Goal: Leave review/rating: Share an evaluation or opinion about a product, service, or content

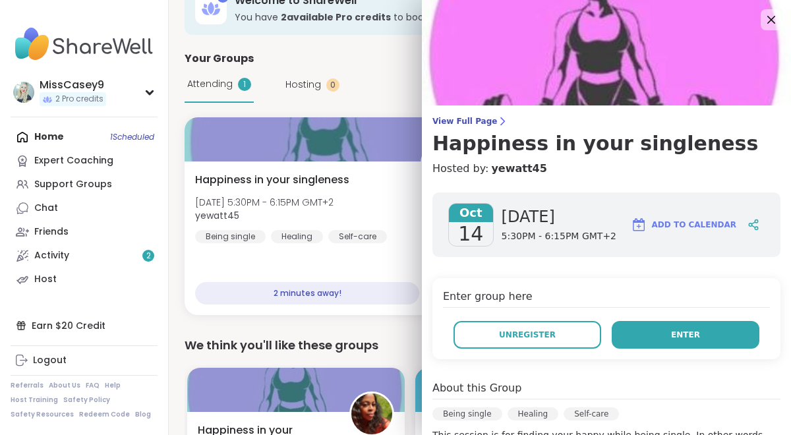
scroll to position [65, 0]
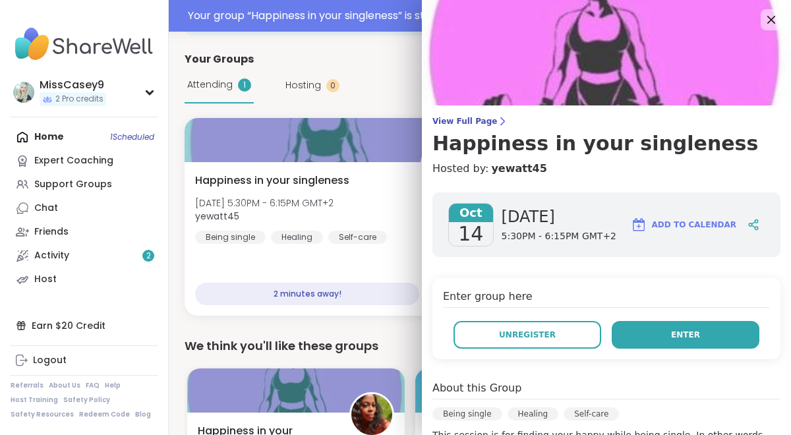
click at [636, 332] on button "Enter" at bounding box center [685, 335] width 148 height 28
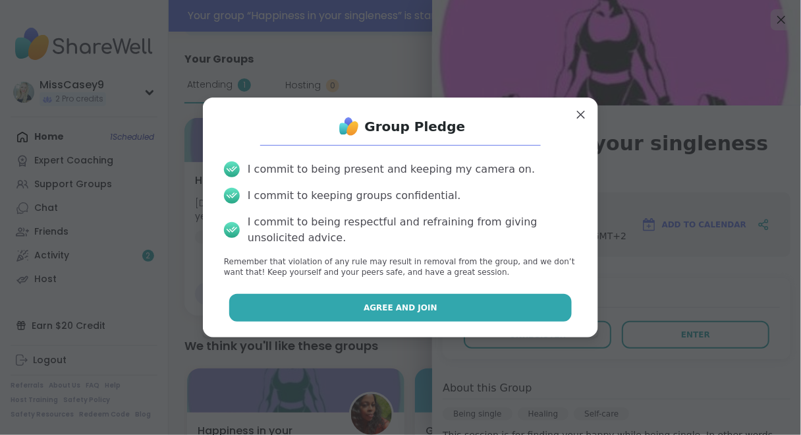
click at [530, 306] on button "Agree and Join" at bounding box center [400, 308] width 343 height 28
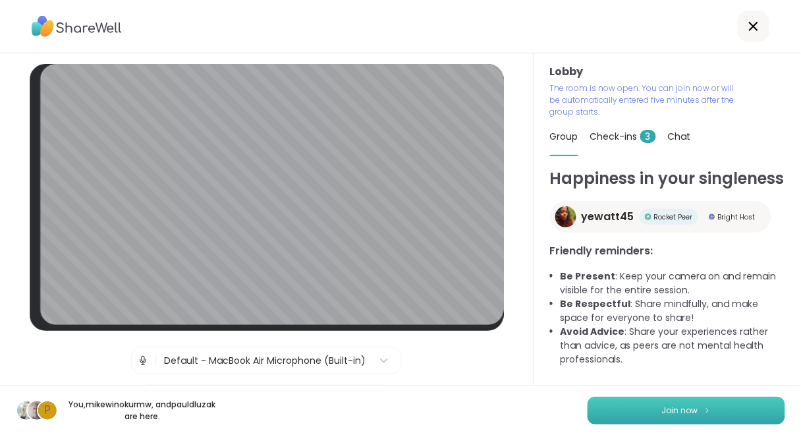
click at [704, 412] on img at bounding box center [708, 410] width 8 height 7
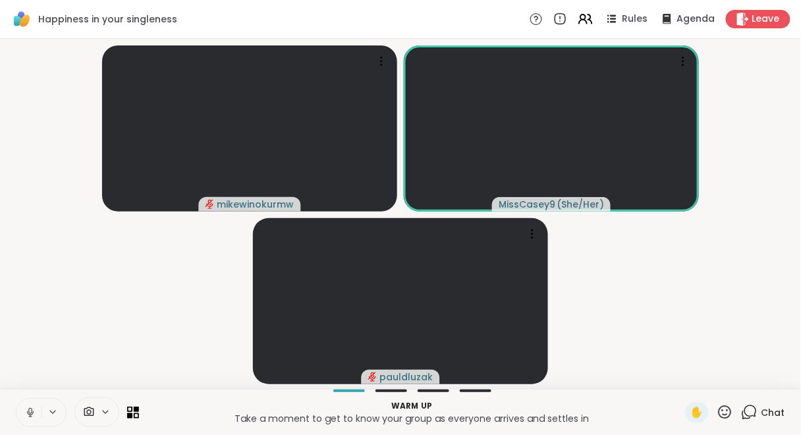
click at [29, 412] on icon at bounding box center [30, 413] width 12 height 12
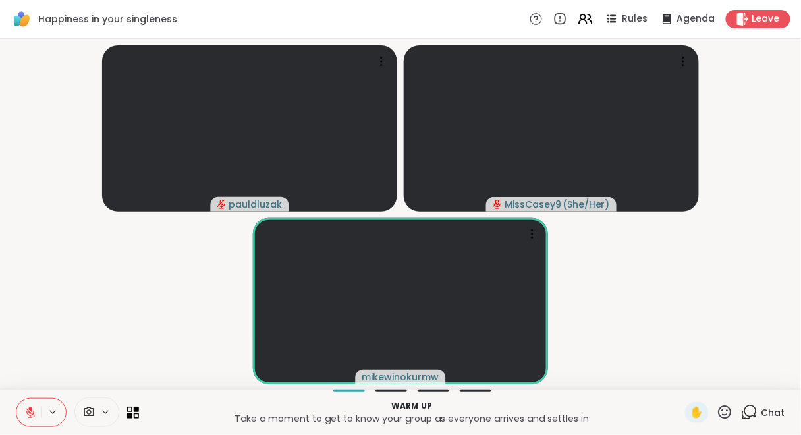
click at [34, 408] on icon at bounding box center [30, 413] width 12 height 12
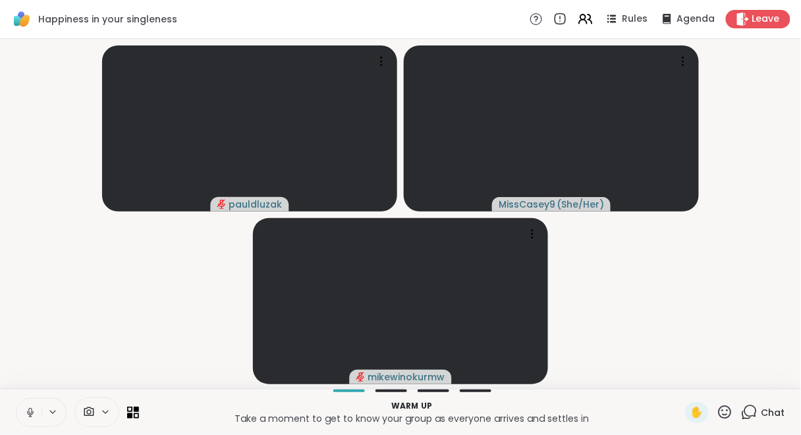
click at [30, 412] on icon at bounding box center [30, 413] width 12 height 12
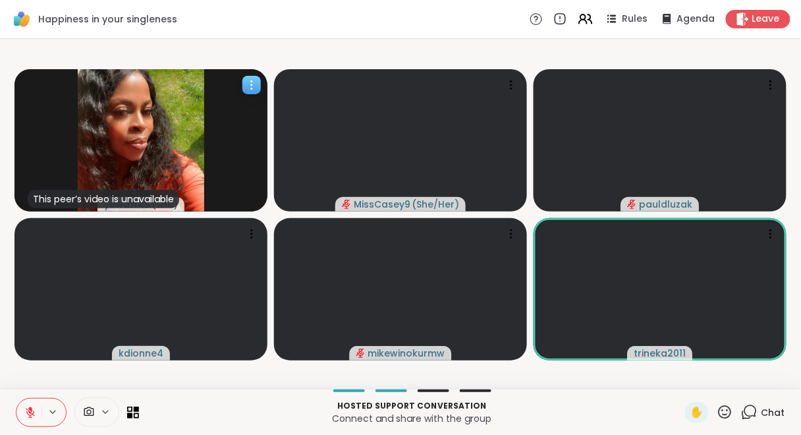
click at [248, 80] on icon at bounding box center [251, 84] width 13 height 13
click at [313, 45] on video-player-container "This peer’s video is unavailable yewatt45 ( She ) MissCasey9 ( She/Her ) pauldl…" at bounding box center [400, 213] width 785 height 339
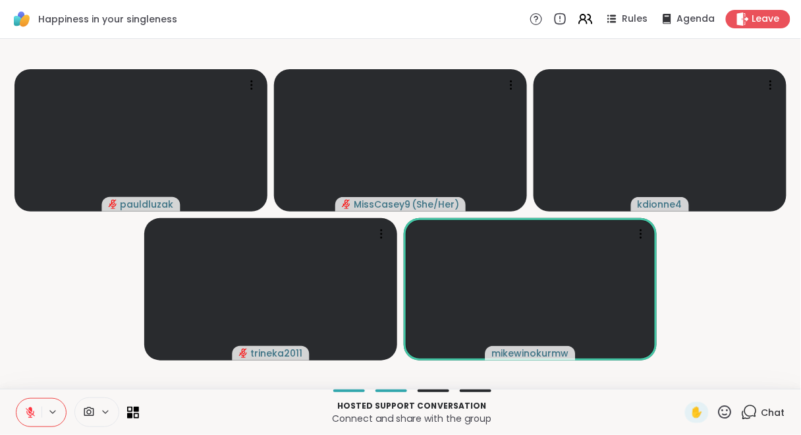
click at [28, 413] on icon at bounding box center [30, 413] width 12 height 12
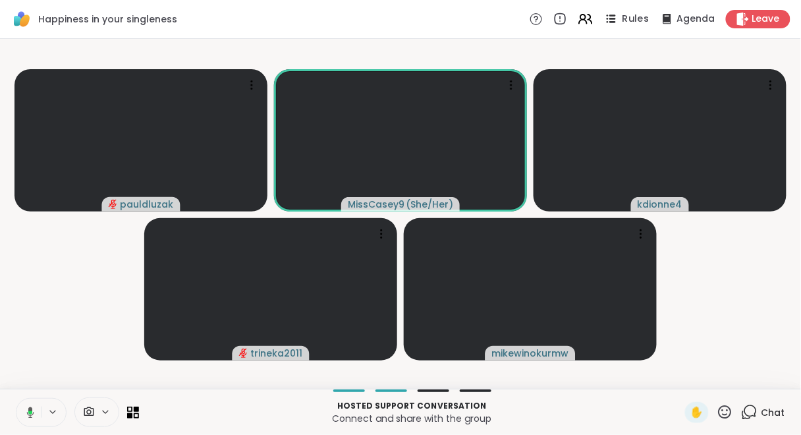
click at [630, 16] on span "Rules" at bounding box center [636, 20] width 27 height 14
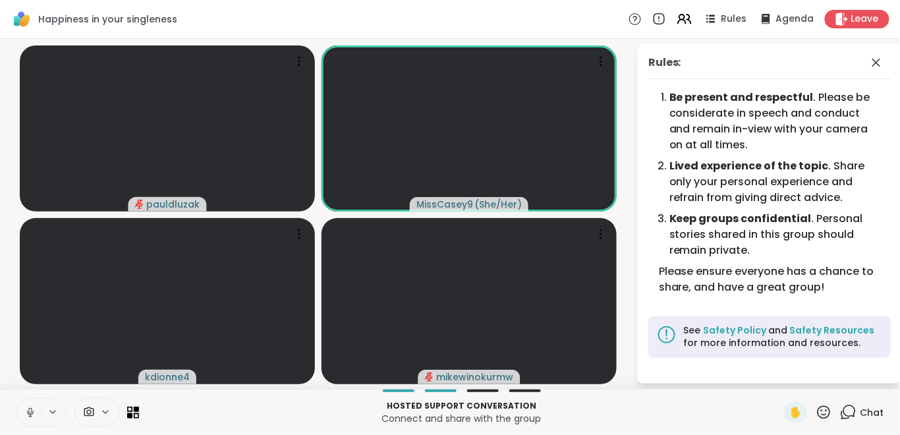
click at [31, 410] on icon at bounding box center [29, 411] width 3 height 6
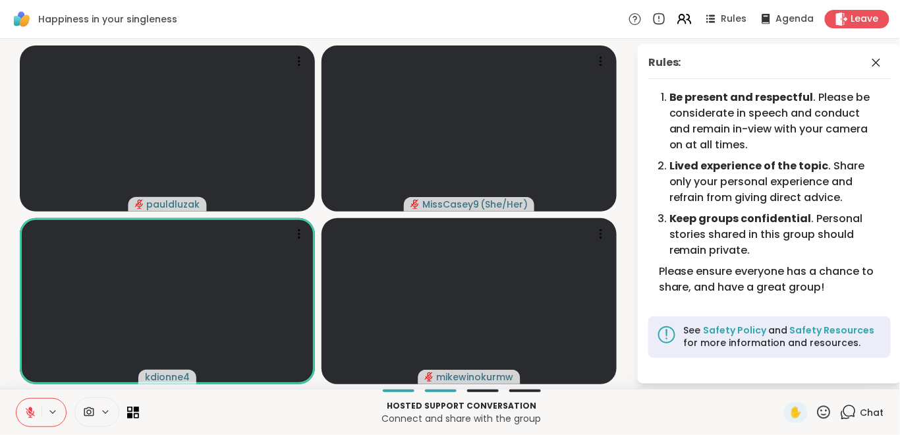
click at [28, 415] on icon at bounding box center [30, 413] width 12 height 12
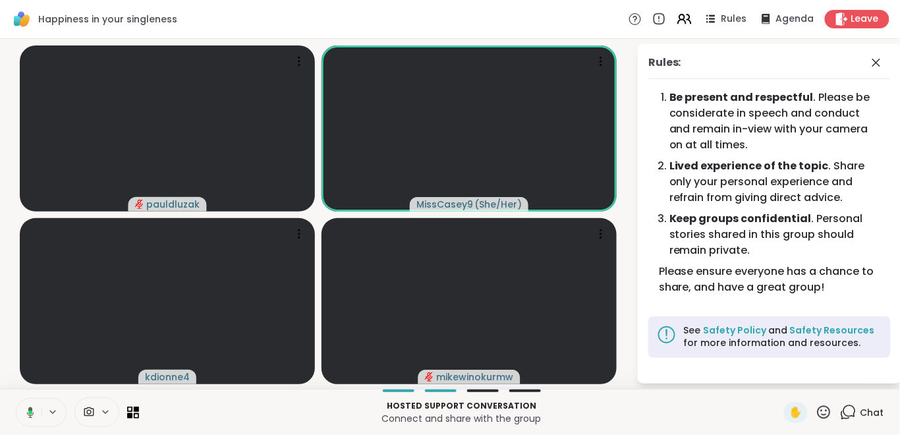
click at [33, 411] on icon at bounding box center [28, 413] width 12 height 12
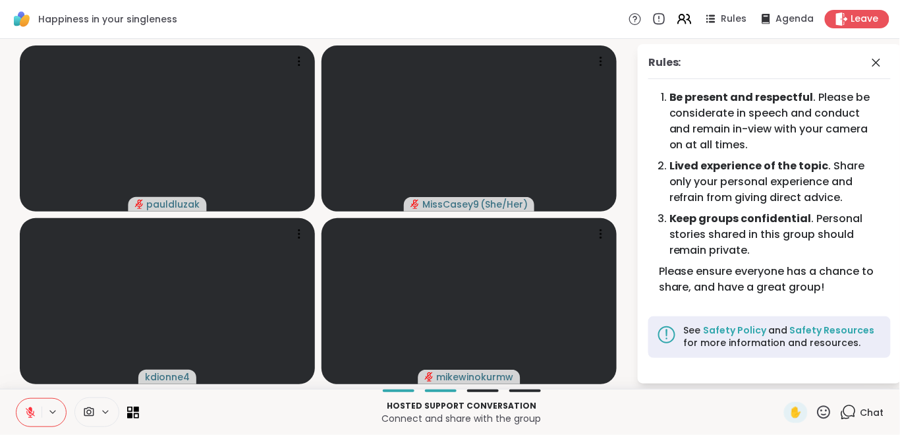
click at [33, 411] on icon at bounding box center [30, 412] width 9 height 9
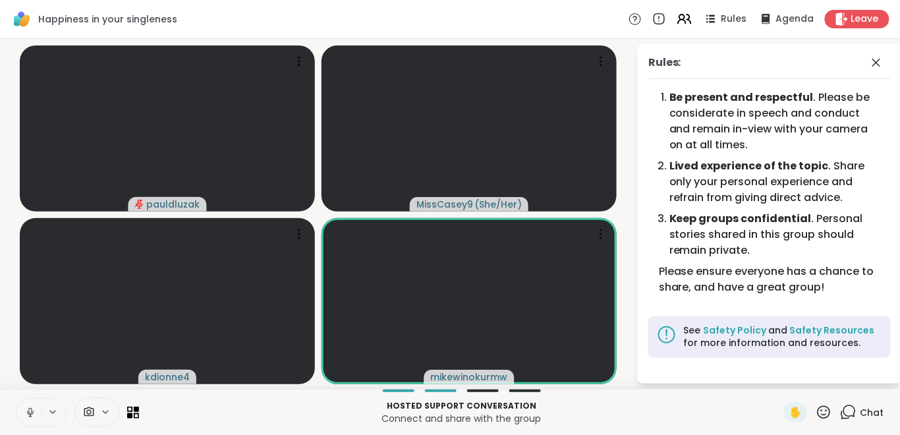
click at [22, 412] on button at bounding box center [28, 413] width 25 height 28
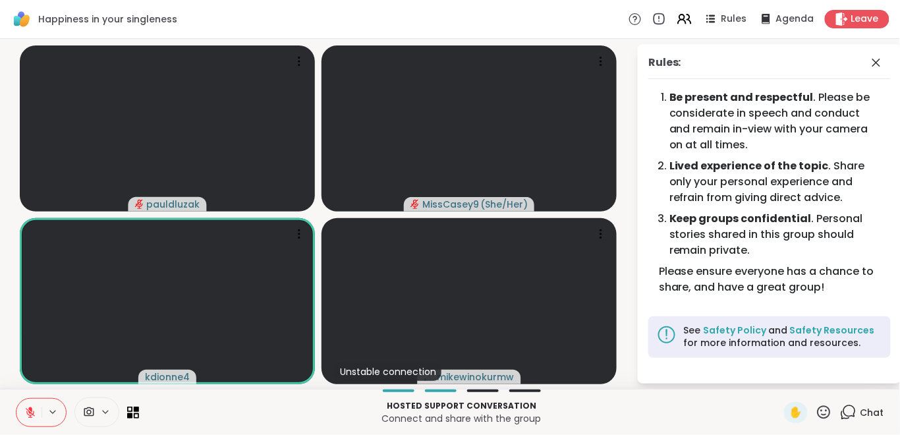
click at [30, 412] on icon at bounding box center [30, 412] width 9 height 9
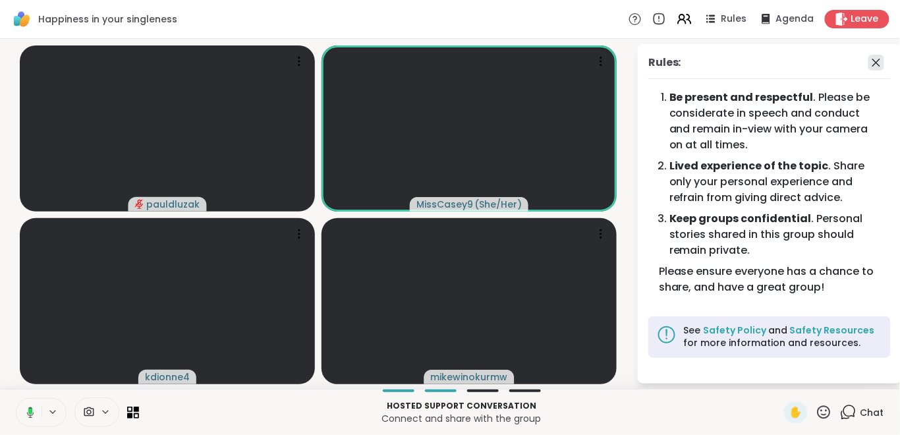
click at [790, 60] on icon at bounding box center [876, 63] width 16 height 16
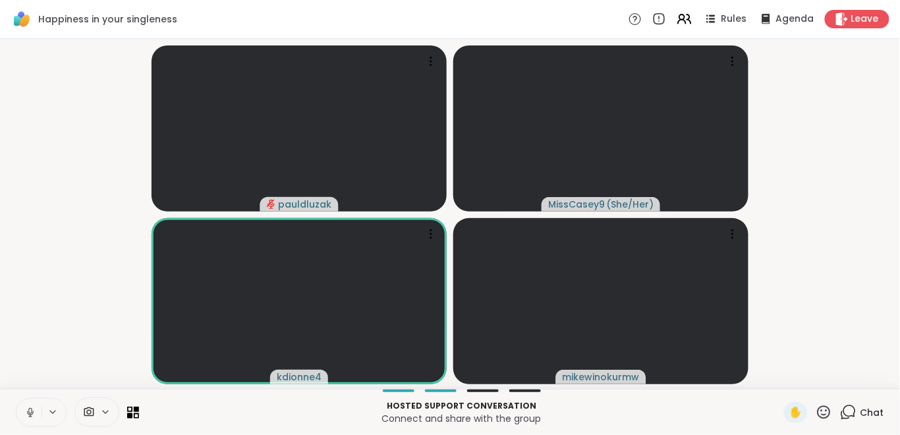
click at [32, 408] on icon at bounding box center [30, 413] width 12 height 12
click at [34, 407] on icon at bounding box center [30, 413] width 12 height 12
click at [21, 418] on button at bounding box center [28, 413] width 25 height 28
click at [28, 412] on icon at bounding box center [30, 413] width 12 height 12
click at [32, 414] on icon at bounding box center [30, 413] width 12 height 12
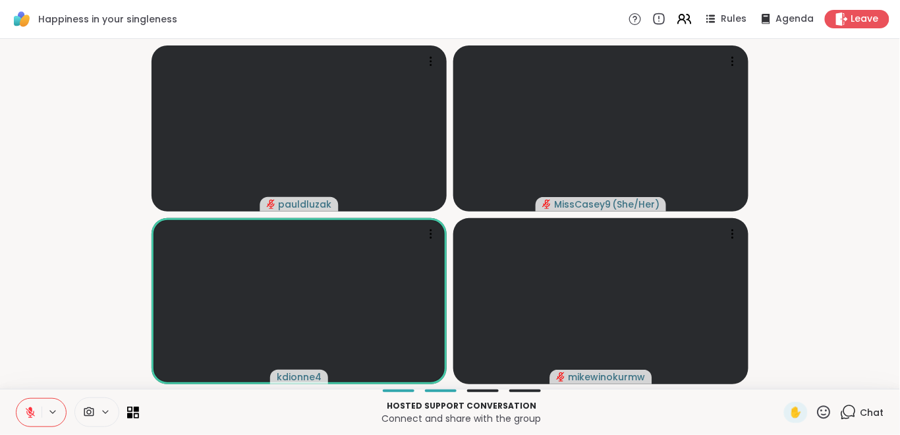
click at [34, 414] on icon at bounding box center [30, 413] width 12 height 12
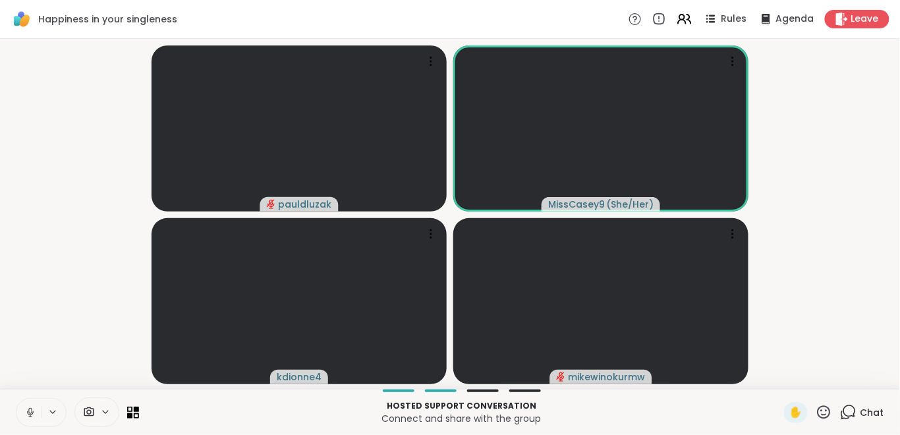
click at [30, 411] on icon at bounding box center [30, 413] width 12 height 12
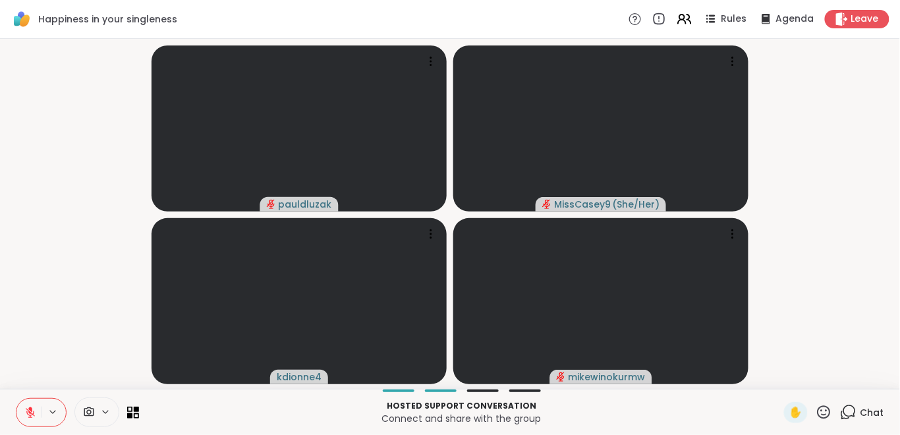
click at [30, 411] on icon at bounding box center [30, 413] width 12 height 12
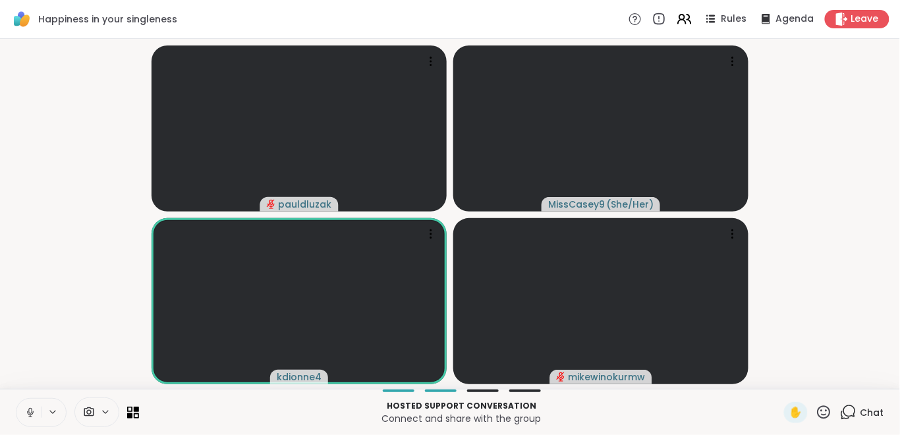
click at [29, 408] on icon at bounding box center [29, 411] width 3 height 6
click at [29, 408] on icon at bounding box center [30, 409] width 4 height 5
click at [34, 414] on icon at bounding box center [30, 413] width 12 height 12
click at [30, 412] on icon at bounding box center [30, 413] width 12 height 12
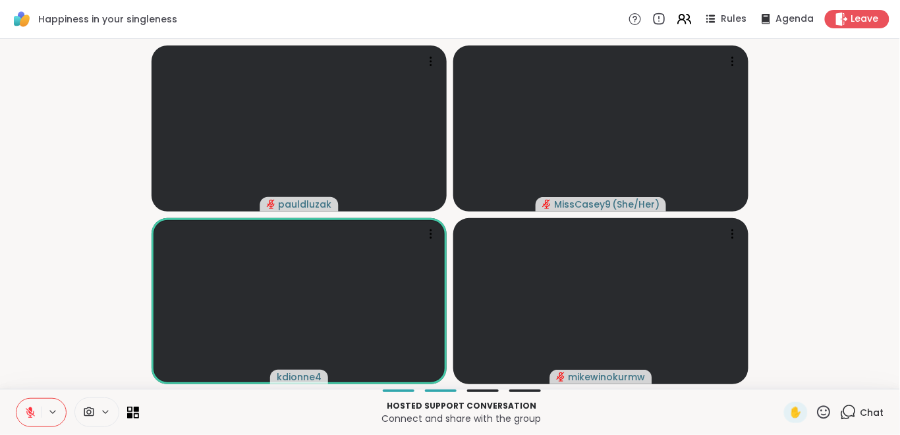
click at [30, 412] on icon at bounding box center [30, 412] width 9 height 9
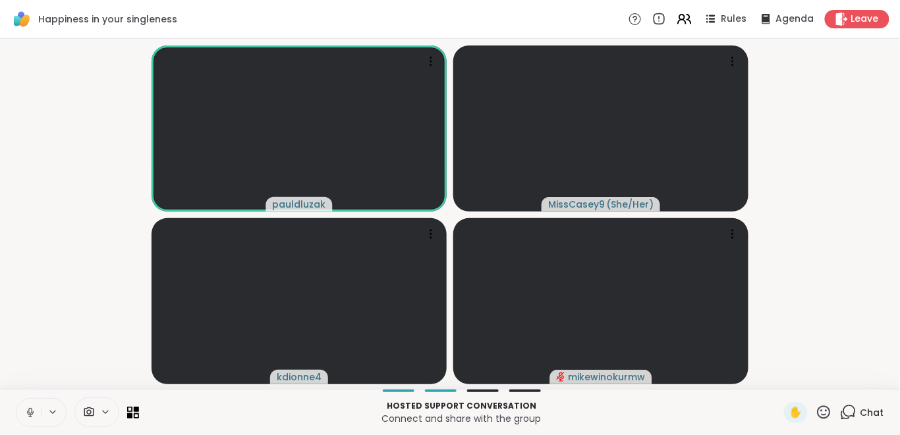
click at [31, 410] on icon at bounding box center [29, 411] width 3 height 6
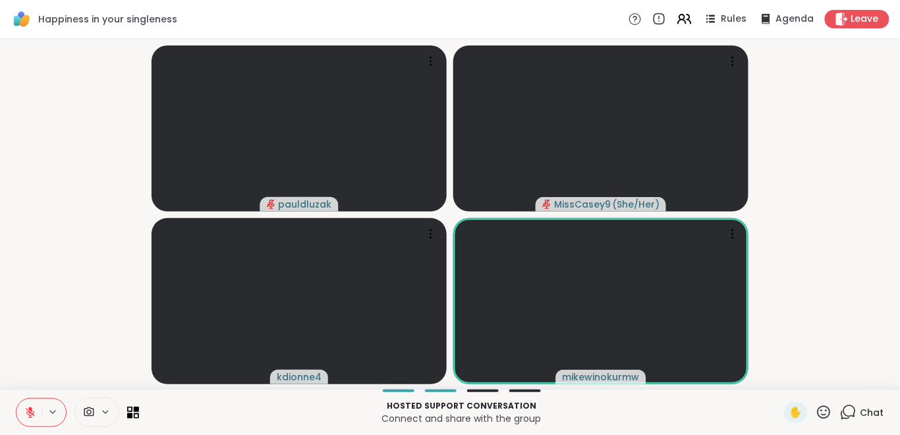
click at [30, 418] on button at bounding box center [28, 413] width 25 height 28
click at [25, 414] on icon at bounding box center [30, 413] width 12 height 12
click at [28, 411] on icon at bounding box center [30, 413] width 12 height 12
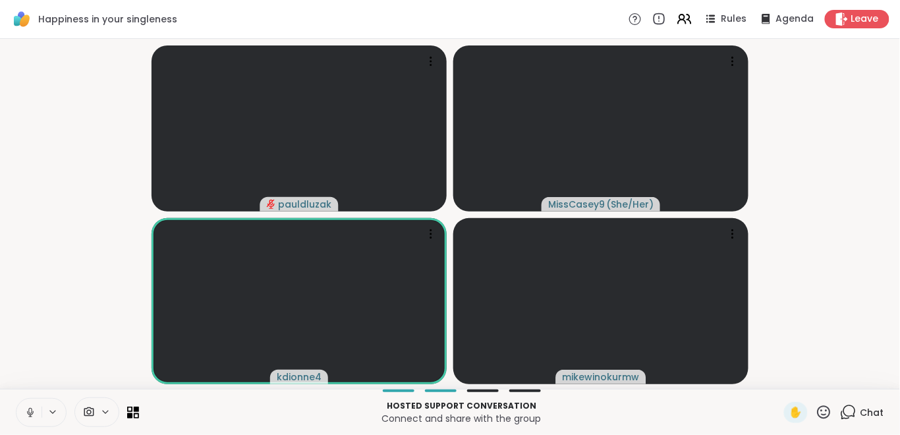
click at [31, 407] on icon at bounding box center [30, 413] width 12 height 12
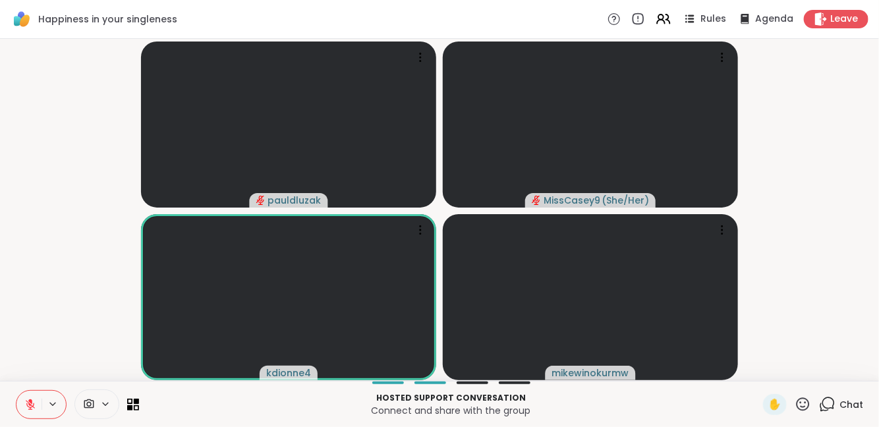
click at [31, 407] on icon at bounding box center [30, 405] width 12 height 12
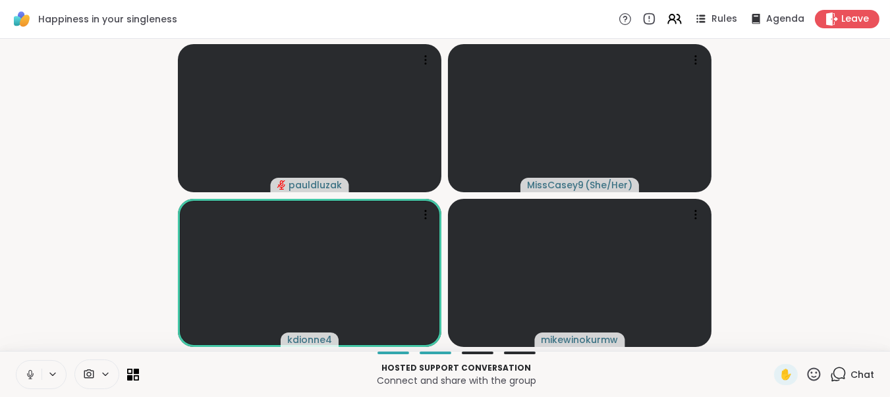
click at [32, 374] on icon at bounding box center [30, 375] width 12 height 12
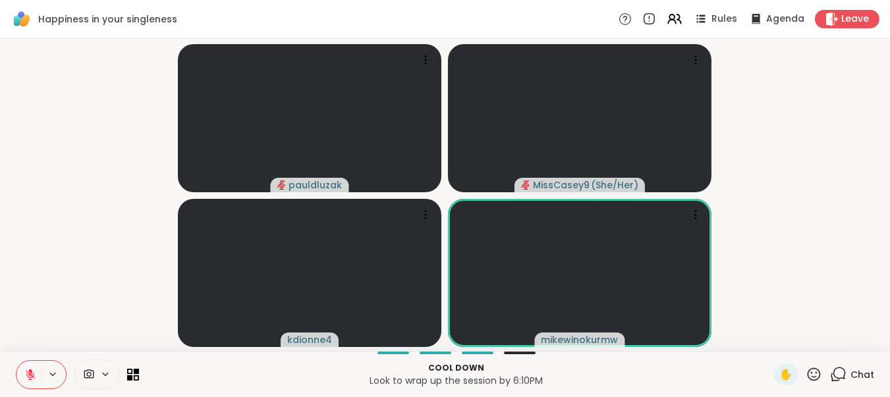
click at [32, 374] on icon at bounding box center [30, 375] width 12 height 12
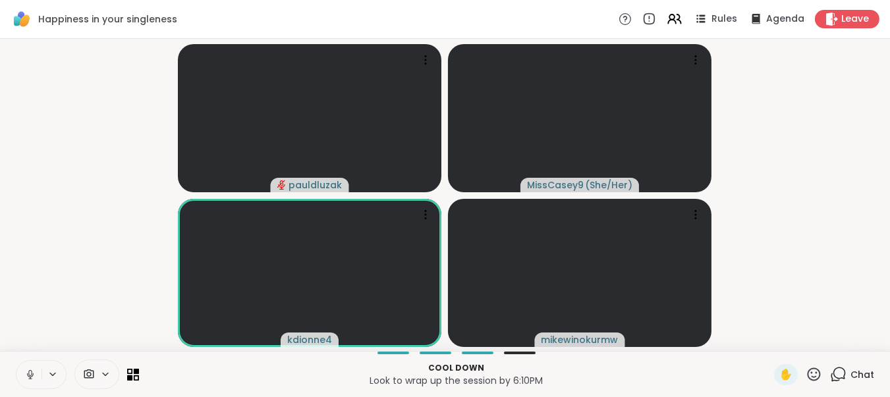
click at [26, 370] on icon at bounding box center [30, 375] width 12 height 12
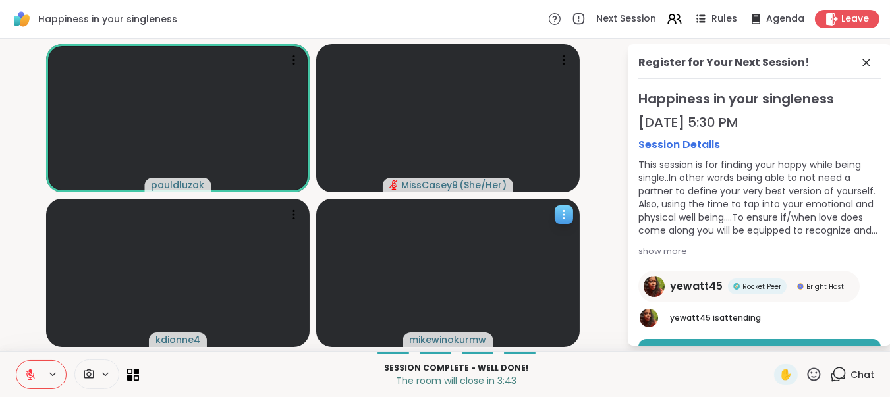
click at [564, 213] on icon at bounding box center [563, 214] width 13 height 13
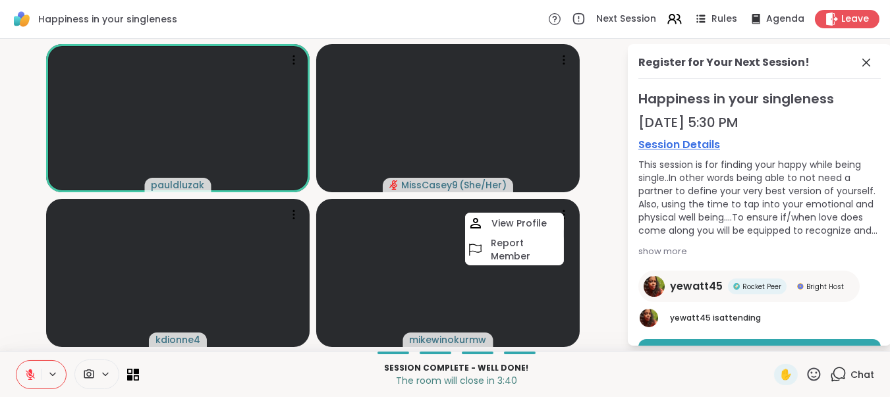
click at [194, 360] on div "Session Complete - well done! The room will close in 3:40 ✋ Chat" at bounding box center [445, 374] width 890 height 46
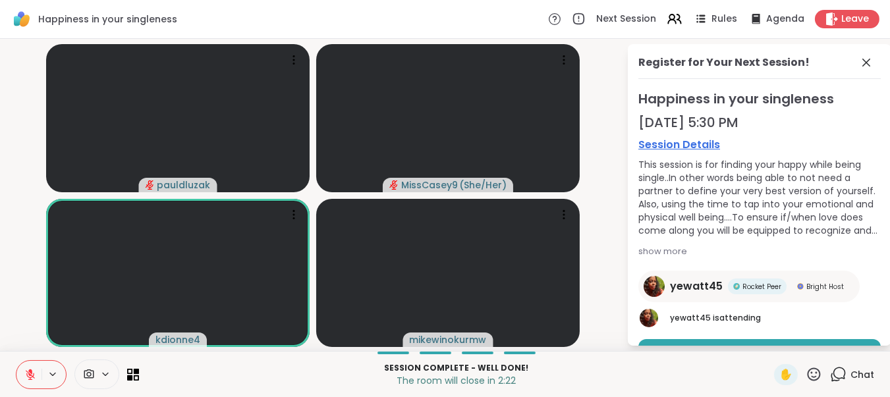
click at [31, 375] on icon at bounding box center [30, 375] width 12 height 12
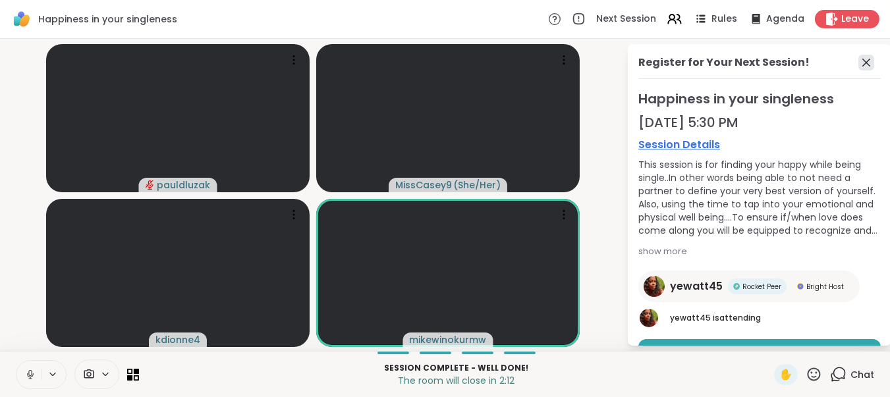
click at [790, 60] on icon at bounding box center [866, 63] width 8 height 8
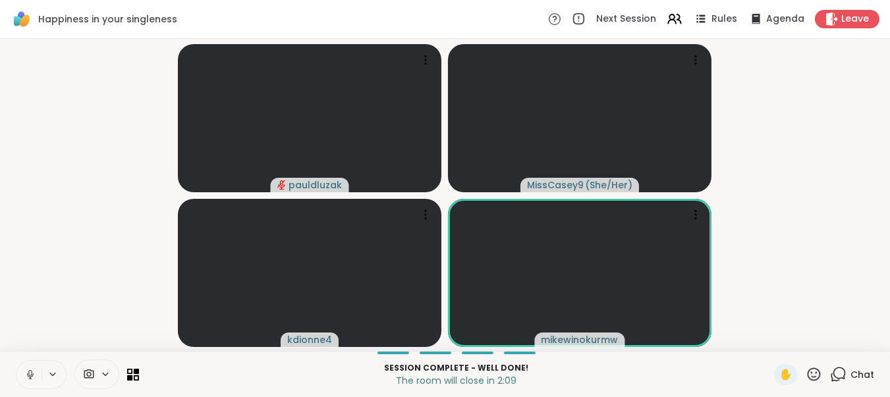
click at [790, 366] on div "Chat" at bounding box center [852, 374] width 44 height 21
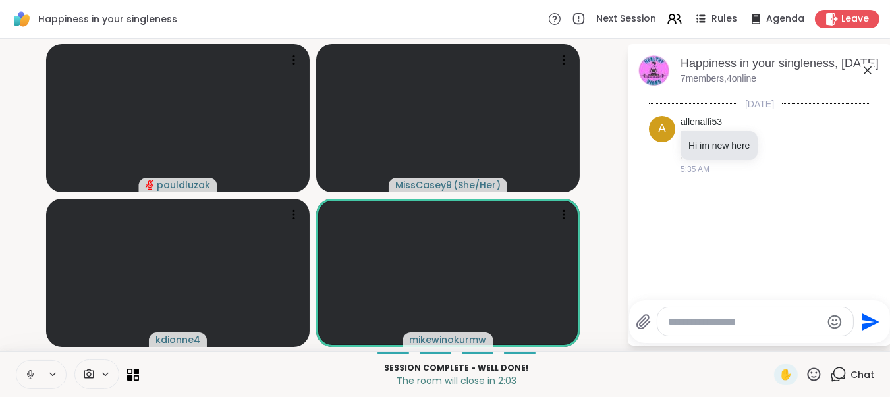
click at [732, 322] on textarea "Type your message" at bounding box center [745, 322] width 154 height 13
type textarea "*"
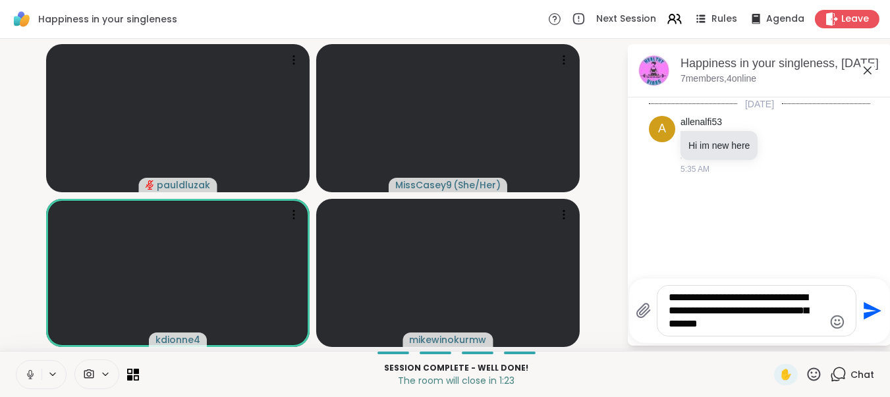
type textarea "**********"
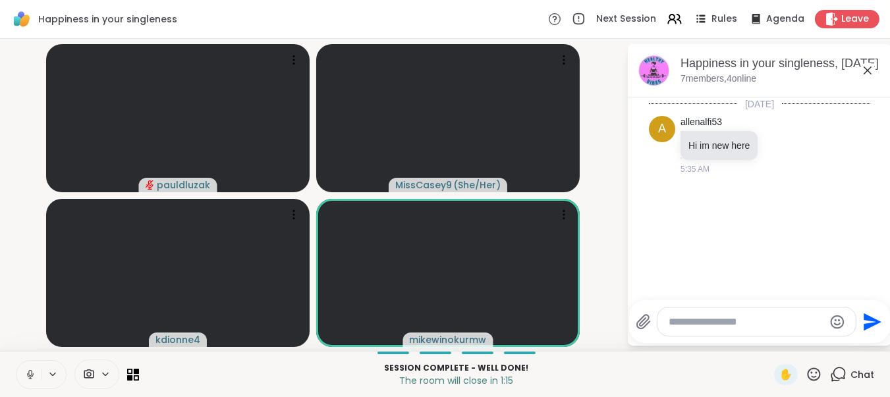
click at [790, 67] on icon at bounding box center [868, 71] width 16 height 16
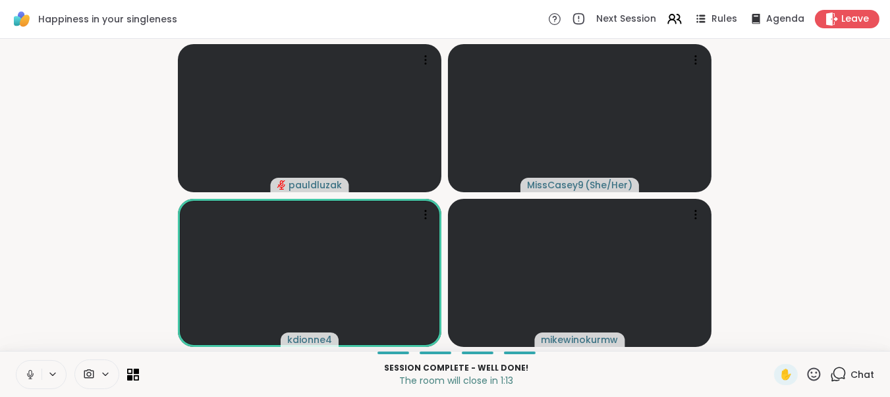
click at [790, 371] on icon at bounding box center [838, 374] width 16 height 16
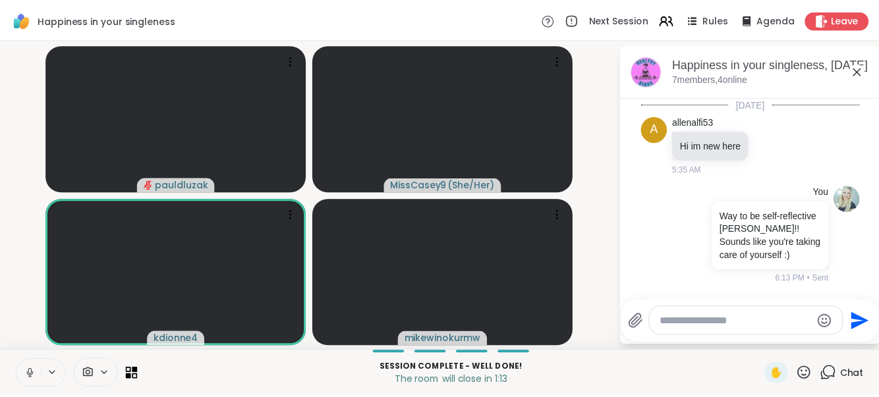
scroll to position [8, 0]
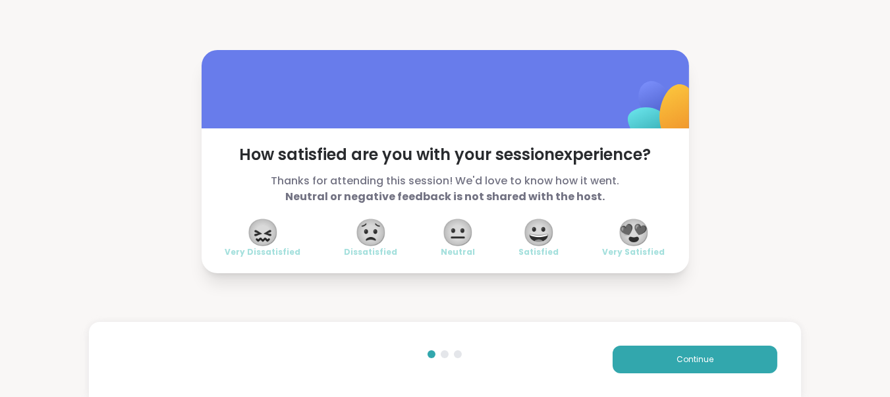
click at [258, 234] on span "😖" at bounding box center [262, 233] width 33 height 24
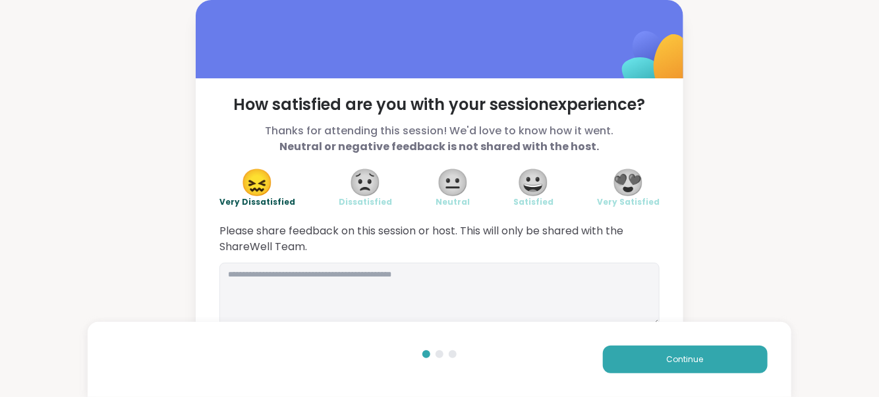
scroll to position [18, 0]
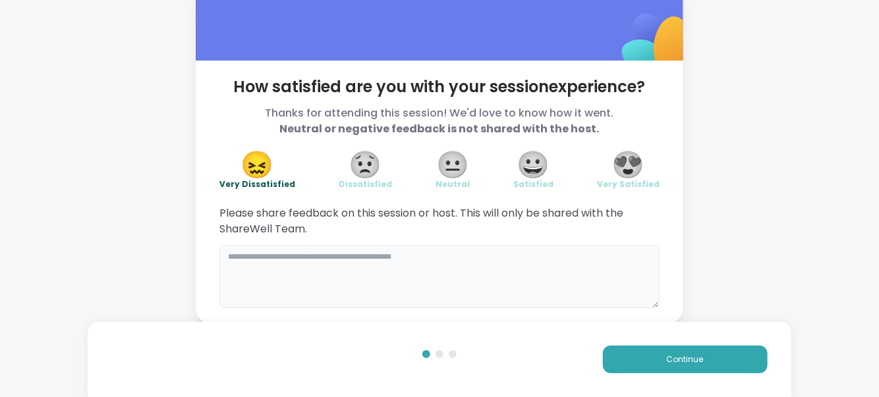
click at [260, 266] on textarea at bounding box center [439, 276] width 440 height 63
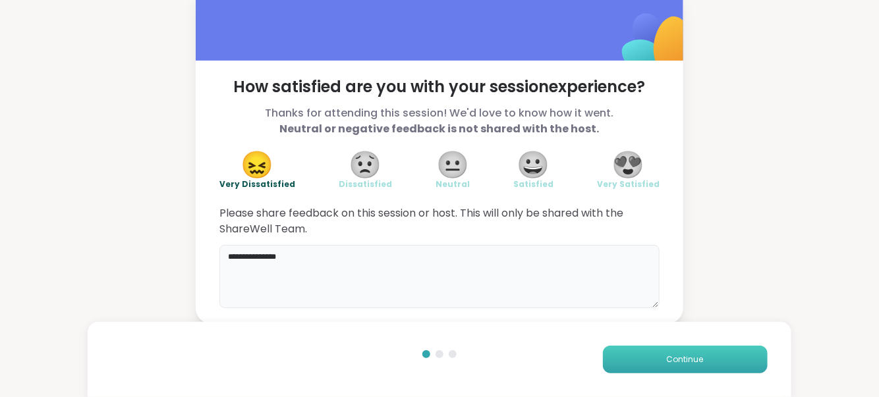
type textarea "**********"
click at [665, 347] on button "Continue" at bounding box center [685, 360] width 165 height 28
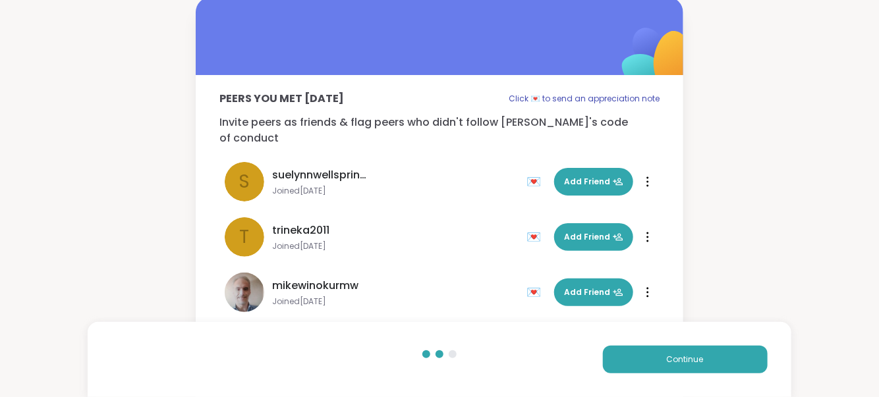
scroll to position [0, 0]
